Goal: Information Seeking & Learning: Learn about a topic

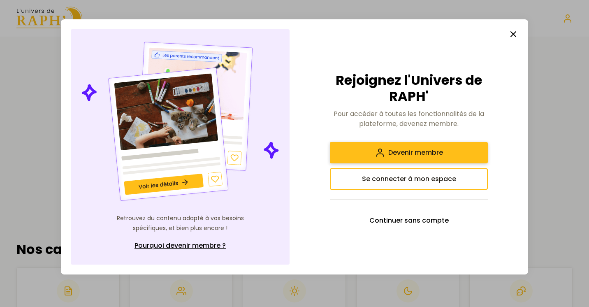
click at [396, 154] on span "Devenir membre" at bounding box center [415, 153] width 55 height 10
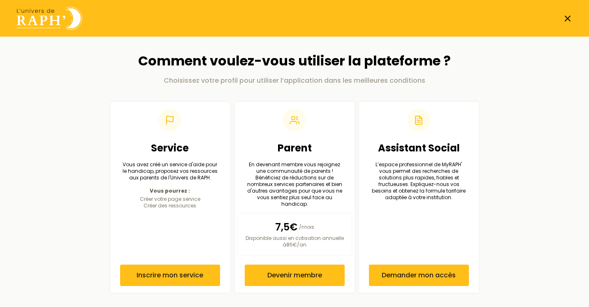
click at [569, 17] on line at bounding box center [567, 18] width 5 height 5
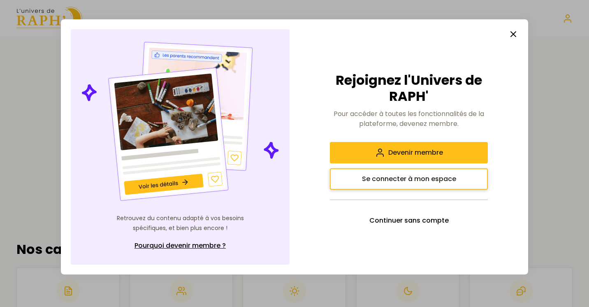
click at [418, 180] on span "Se connecter à mon espace" at bounding box center [409, 179] width 94 height 10
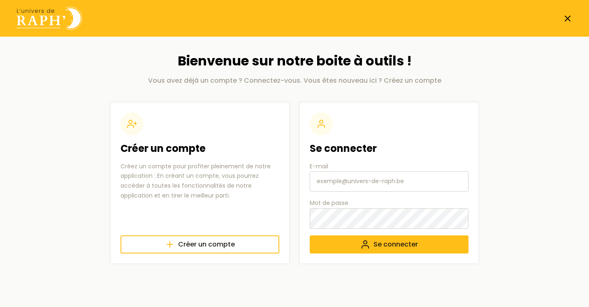
click at [365, 183] on input "E-mail" at bounding box center [389, 181] width 159 height 21
type input "[EMAIL_ADDRESS][DOMAIN_NAME]"
click at [385, 247] on span "Se connecter" at bounding box center [396, 244] width 44 height 10
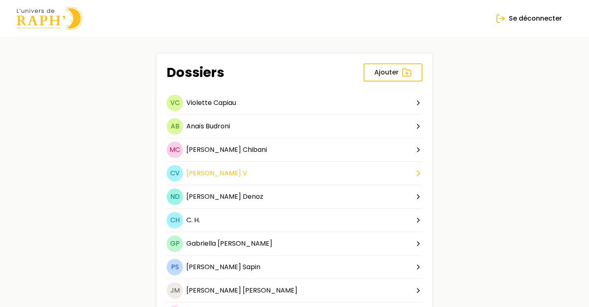
click at [197, 172] on span "[PERSON_NAME]" at bounding box center [213, 172] width 55 height 9
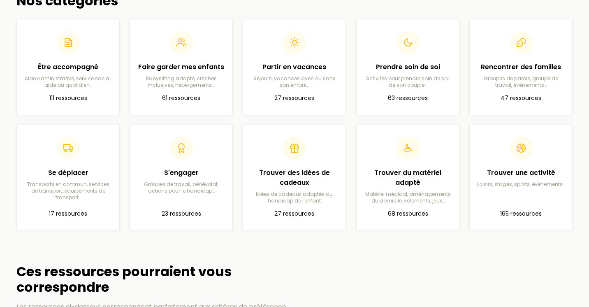
scroll to position [253, 0]
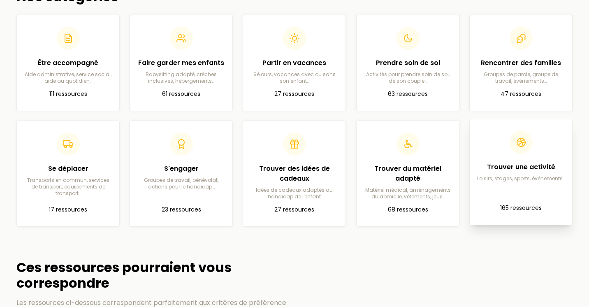
click at [527, 189] on article "Trouver une activité Loisirs, stages, sports, événements… 165 ressources" at bounding box center [520, 172] width 89 height 92
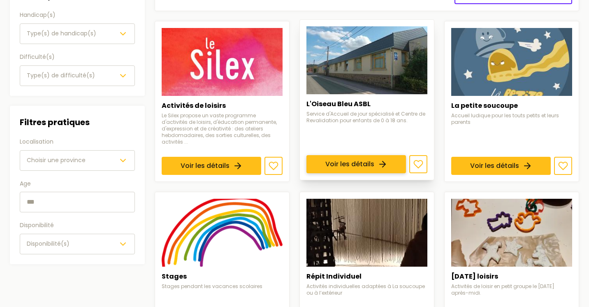
scroll to position [121, 0]
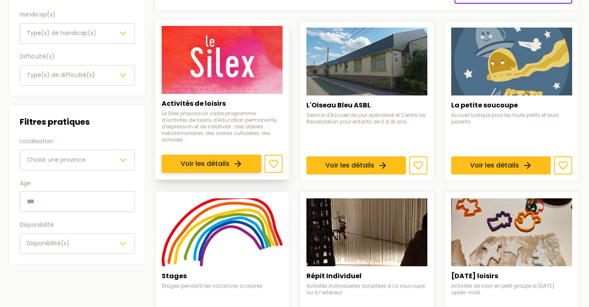
click at [238, 155] on link "Voir les détails" at bounding box center [212, 164] width 100 height 18
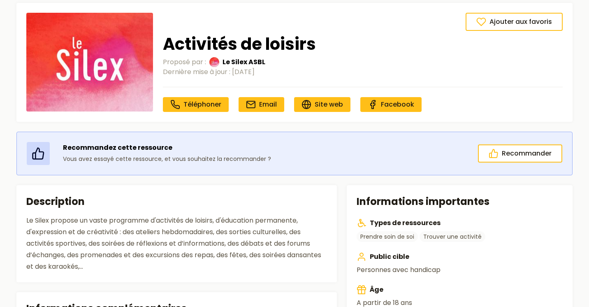
scroll to position [36, 0]
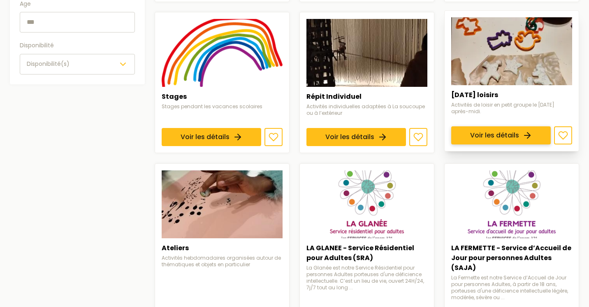
scroll to position [301, 0]
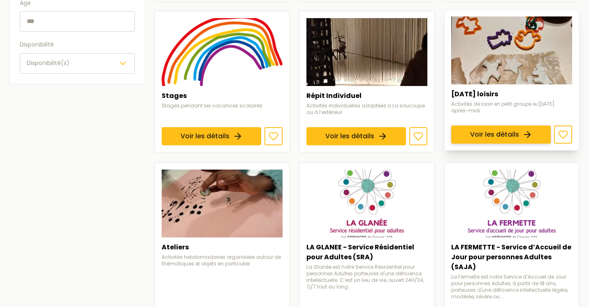
click at [490, 126] on link "Voir les détails" at bounding box center [501, 135] width 100 height 18
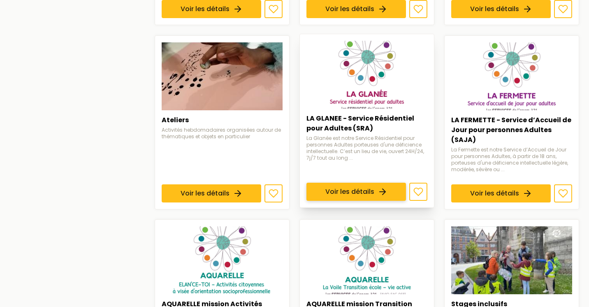
scroll to position [434, 0]
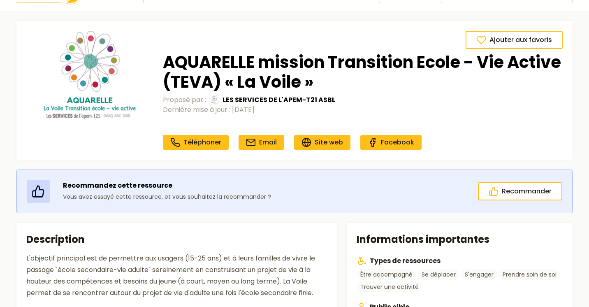
scroll to position [22, 0]
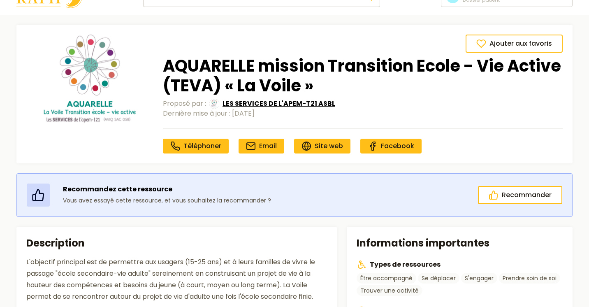
click at [311, 104] on span "LES SERVICES DE L'APEM-T21 ASBL" at bounding box center [279, 104] width 113 height 10
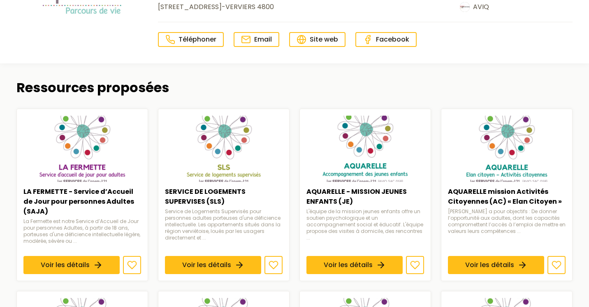
scroll to position [143, 0]
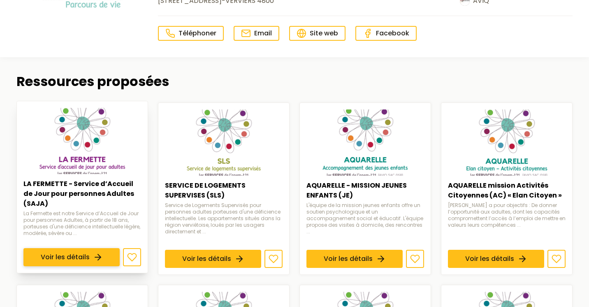
click at [90, 248] on link "Voir les détails" at bounding box center [71, 257] width 96 height 18
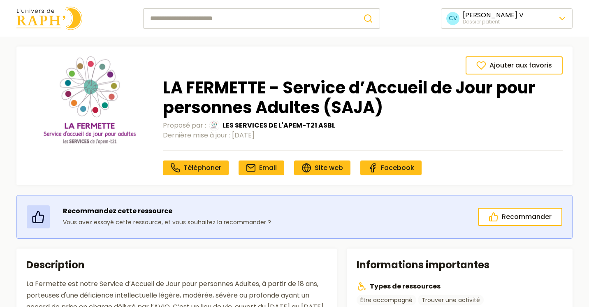
click at [53, 20] on img at bounding box center [49, 18] width 66 height 23
